Goal: Information Seeking & Learning: Learn about a topic

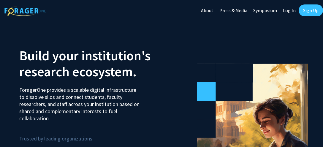
click at [202, 9] on link "About" at bounding box center [207, 10] width 18 height 21
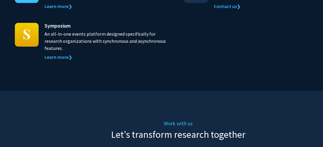
scroll to position [755, 0]
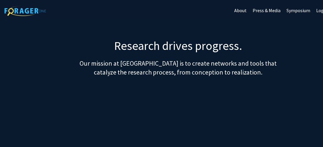
click at [296, 11] on link "Symposium" at bounding box center [298, 10] width 30 height 21
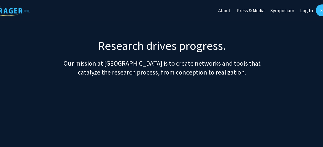
scroll to position [0, 33]
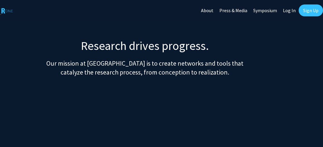
click at [226, 73] on p "Our mission at ForagerOne is to create networks and tools that catalyze the res…" at bounding box center [145, 68] width 356 height 18
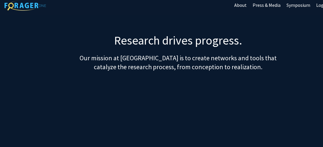
scroll to position [0, 0]
